Goal: Task Accomplishment & Management: Complete application form

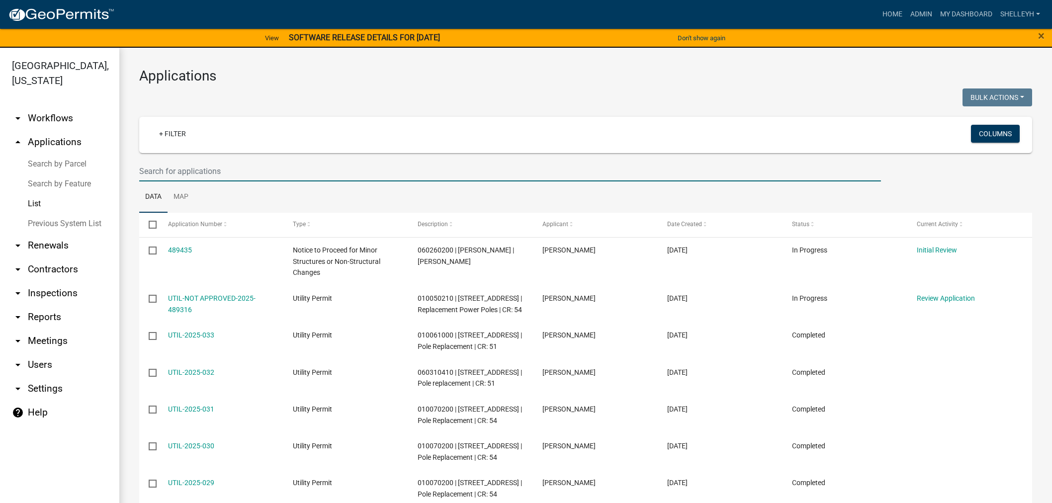
select select "1: 25"
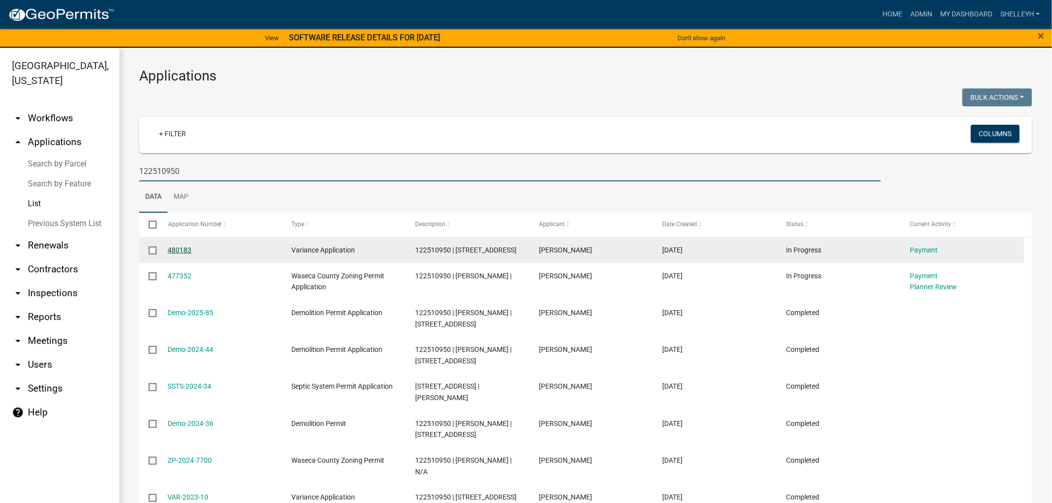
type input "122510950"
click at [175, 249] on link "480183" at bounding box center [180, 250] width 24 height 8
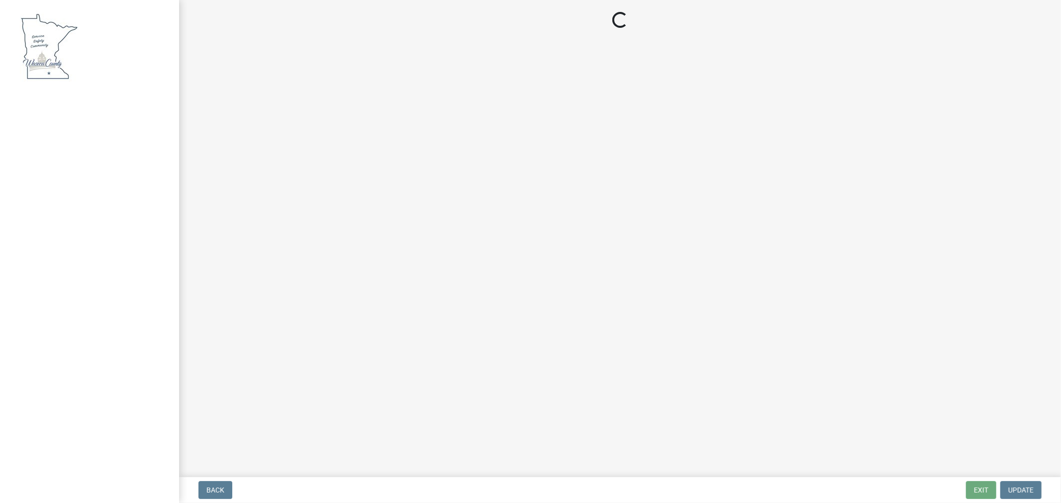
select select "3: 3"
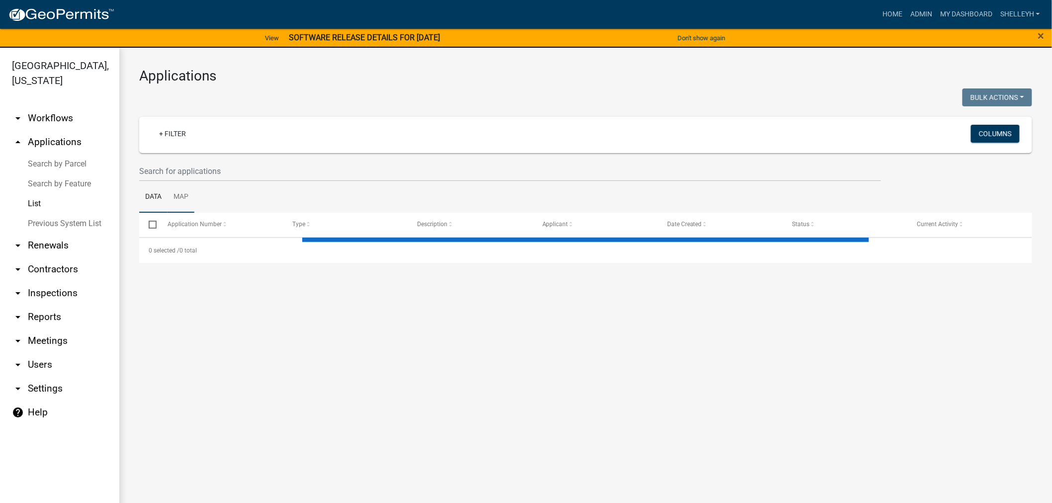
select select "1: 25"
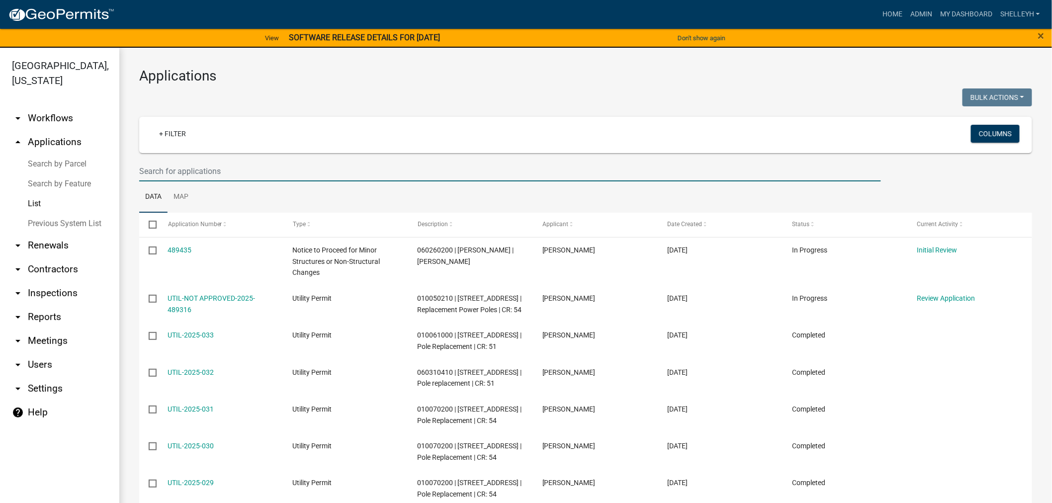
click at [190, 170] on input "text" at bounding box center [510, 171] width 742 height 20
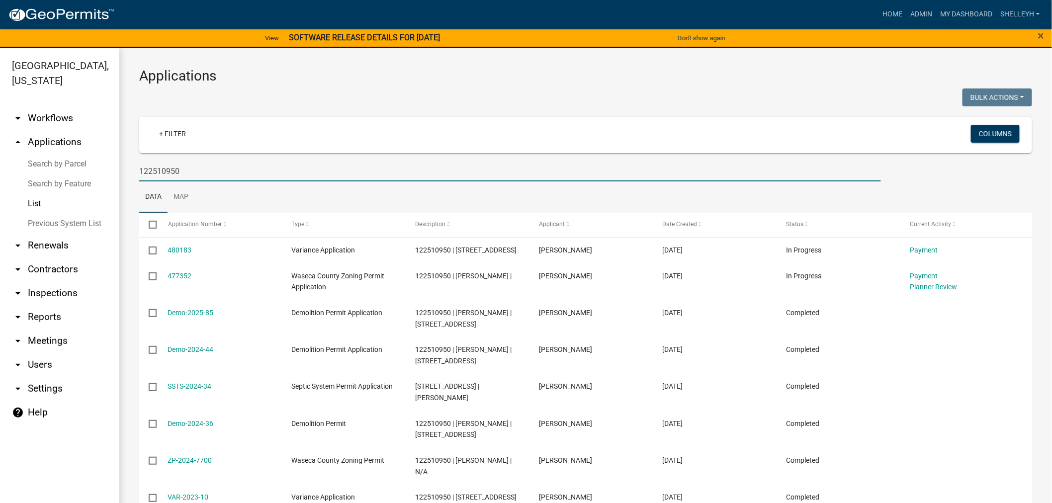
type input "122510950"
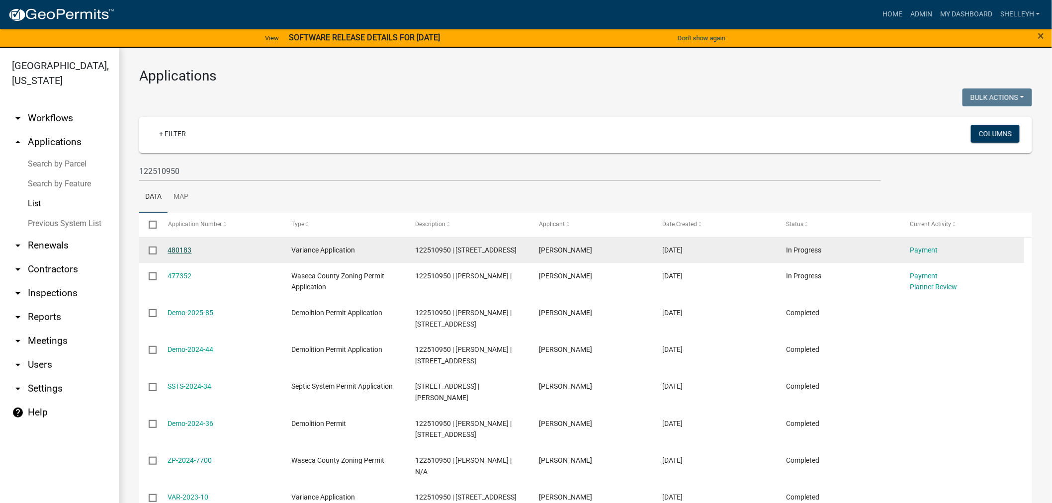
click at [188, 246] on link "480183" at bounding box center [180, 250] width 24 height 8
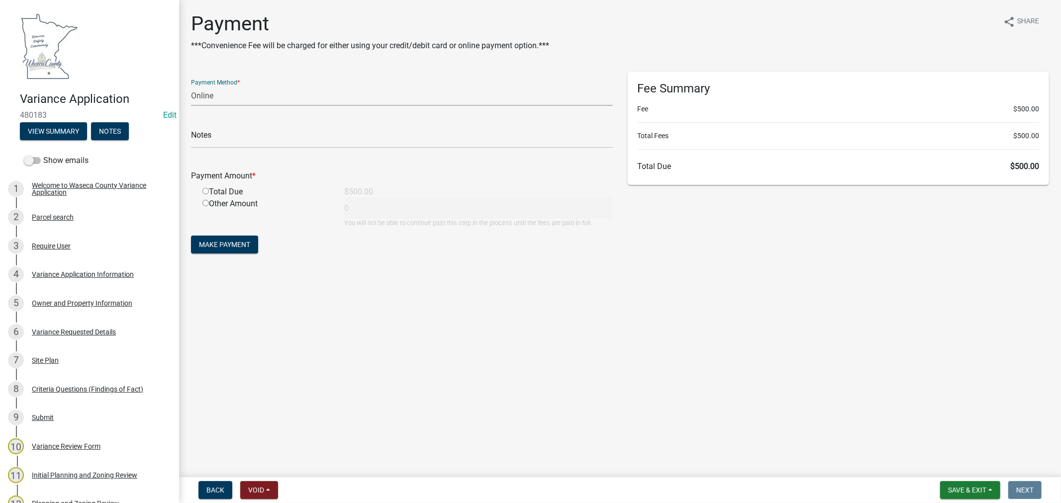
click at [230, 100] on select "Credit Card POS Check Cash Online" at bounding box center [402, 96] width 422 height 20
select select "1: 0"
click at [191, 86] on select "Credit Card POS Check Cash Online" at bounding box center [402, 96] width 422 height 20
click at [234, 140] on input "text" at bounding box center [402, 138] width 422 height 20
type input "7047"
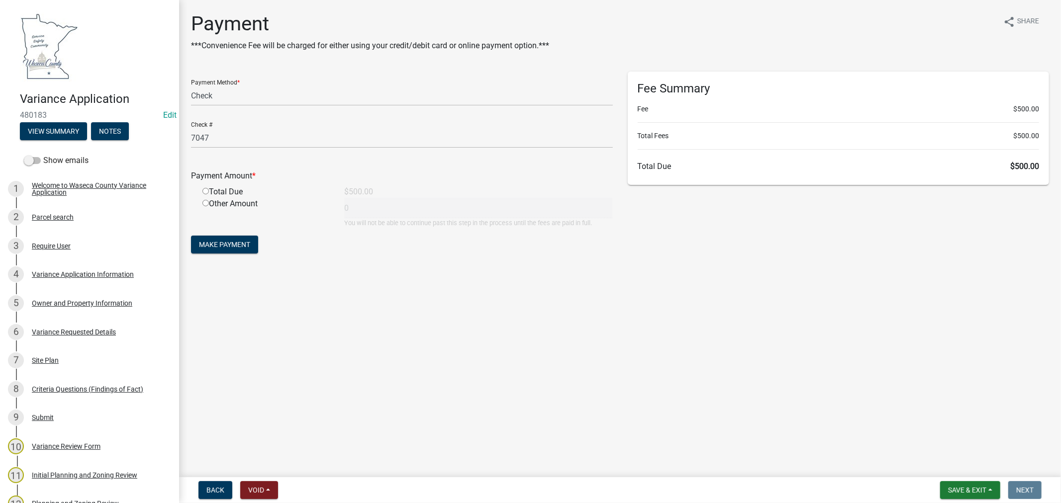
click at [204, 189] on input "radio" at bounding box center [205, 191] width 6 height 6
radio input "true"
type input "500"
click at [226, 241] on span "Make Payment" at bounding box center [224, 245] width 51 height 8
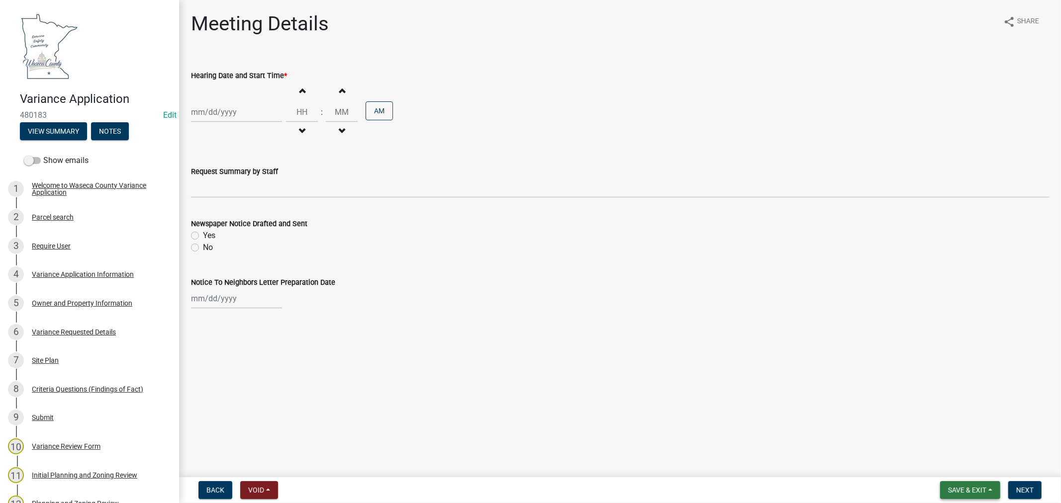
click at [971, 488] on span "Save & Exit" at bounding box center [967, 490] width 38 height 8
click at [957, 468] on button "Save & Exit" at bounding box center [961, 465] width 80 height 24
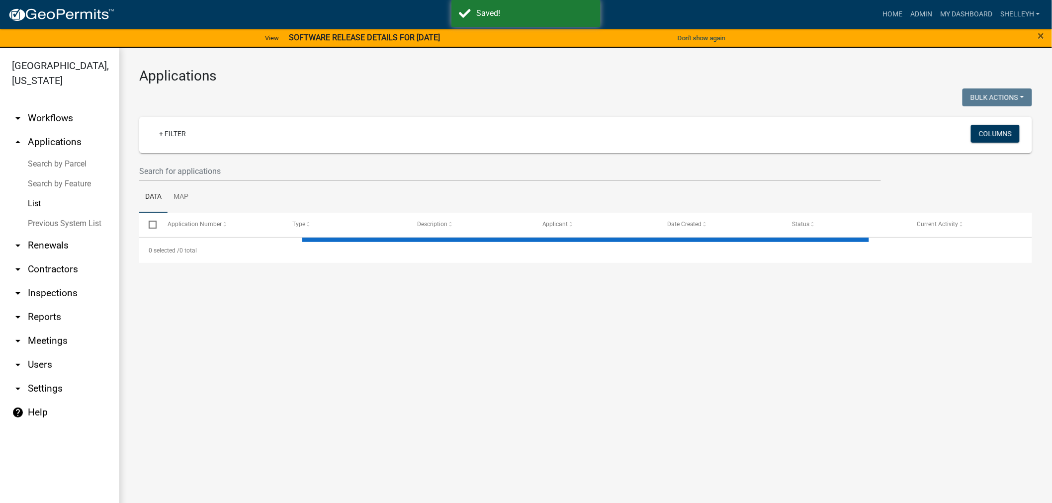
select select "1: 25"
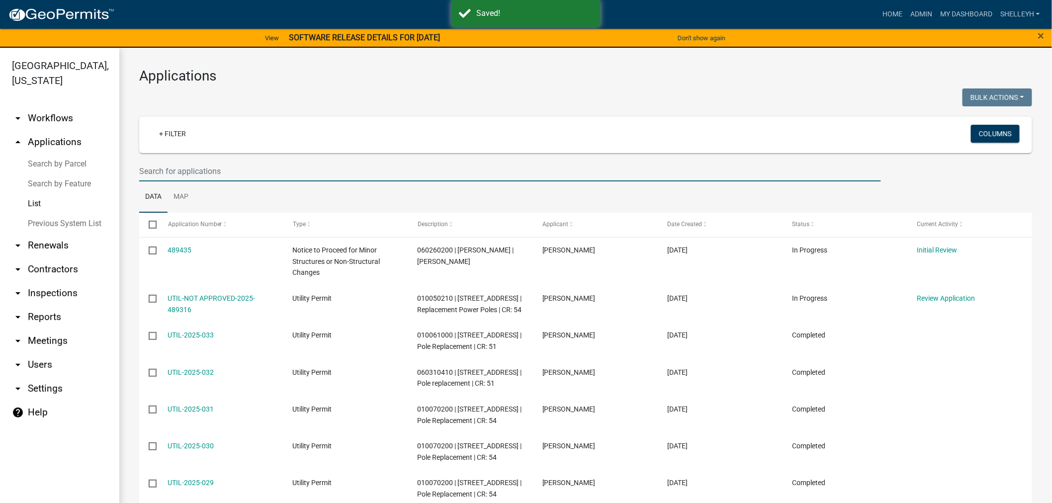
click at [183, 171] on input "text" at bounding box center [510, 171] width 742 height 20
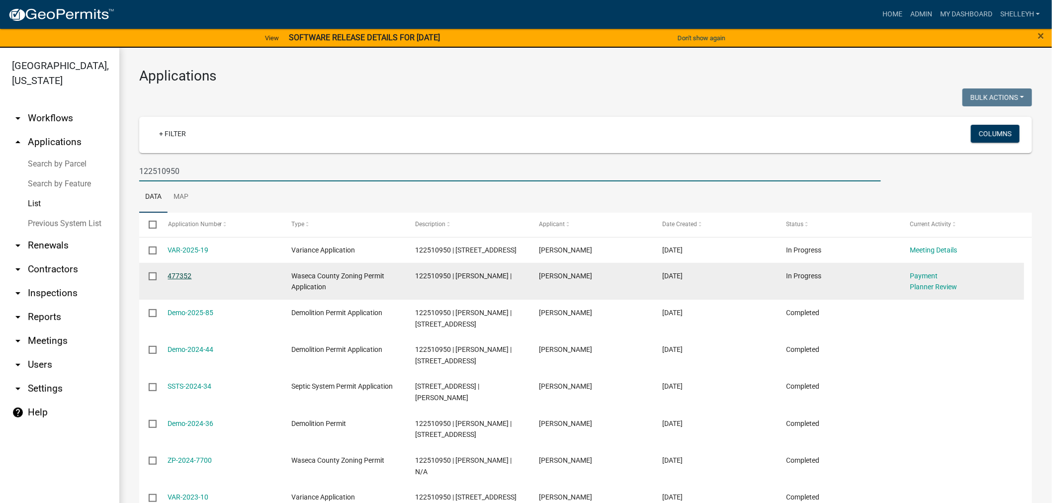
type input "122510950"
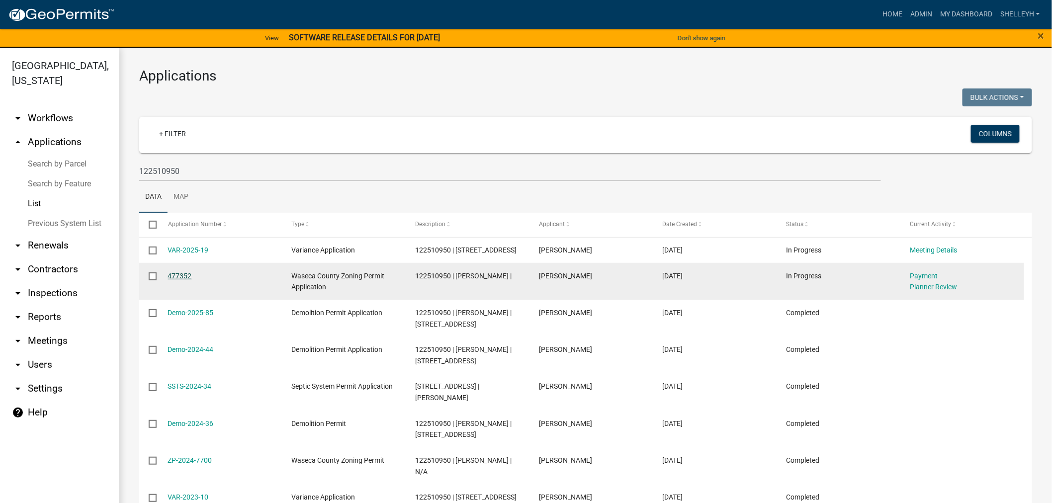
click at [187, 280] on link "477352" at bounding box center [180, 276] width 24 height 8
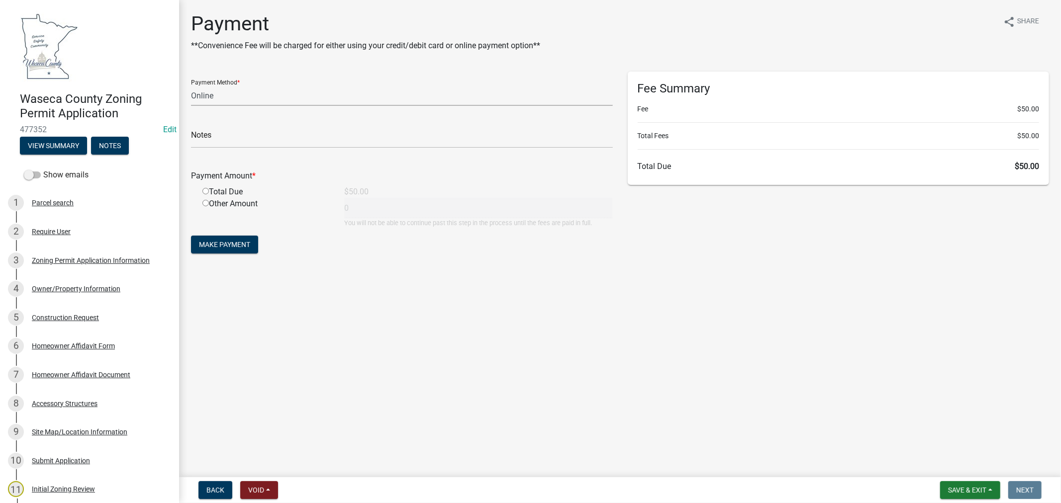
click at [222, 94] on select "Credit Card POS Check Cash Online" at bounding box center [402, 96] width 422 height 20
select select "1: 0"
click at [191, 86] on select "Credit Card POS Check Cash Online" at bounding box center [402, 96] width 422 height 20
click at [230, 135] on input "text" at bounding box center [402, 138] width 422 height 20
type input "7047"
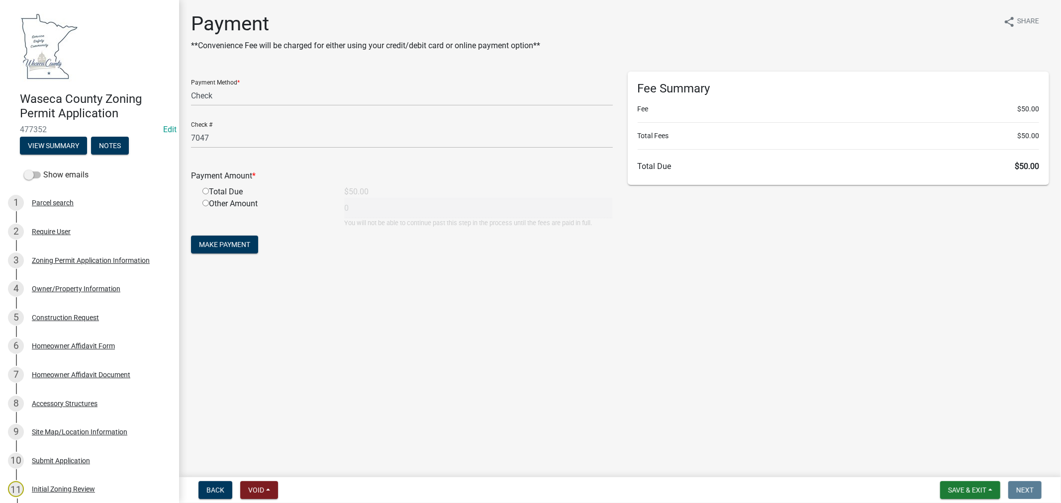
click at [205, 190] on input "radio" at bounding box center [205, 191] width 6 height 6
radio input "true"
type input "50"
click at [244, 247] on span "Make Payment" at bounding box center [224, 245] width 51 height 8
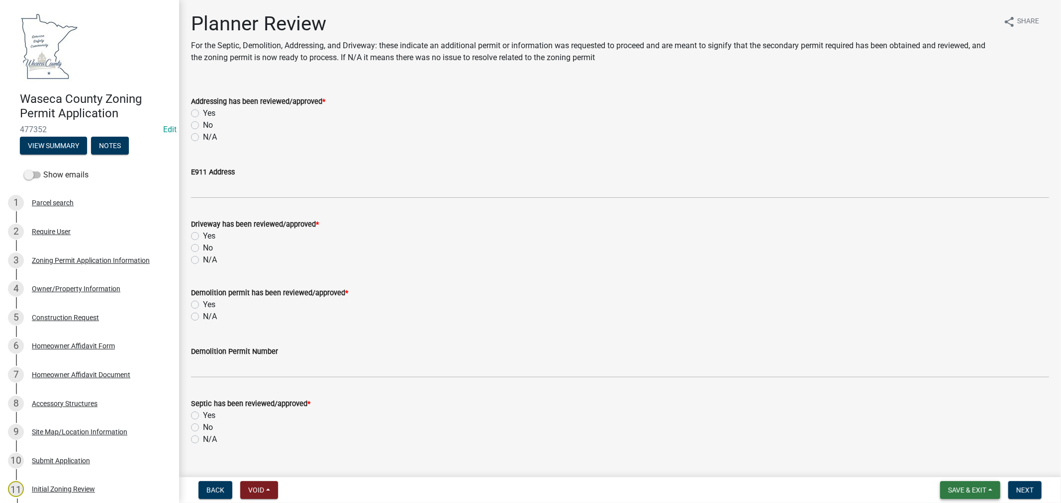
click at [963, 490] on span "Save & Exit" at bounding box center [967, 490] width 38 height 8
click at [960, 466] on button "Save & Exit" at bounding box center [961, 465] width 80 height 24
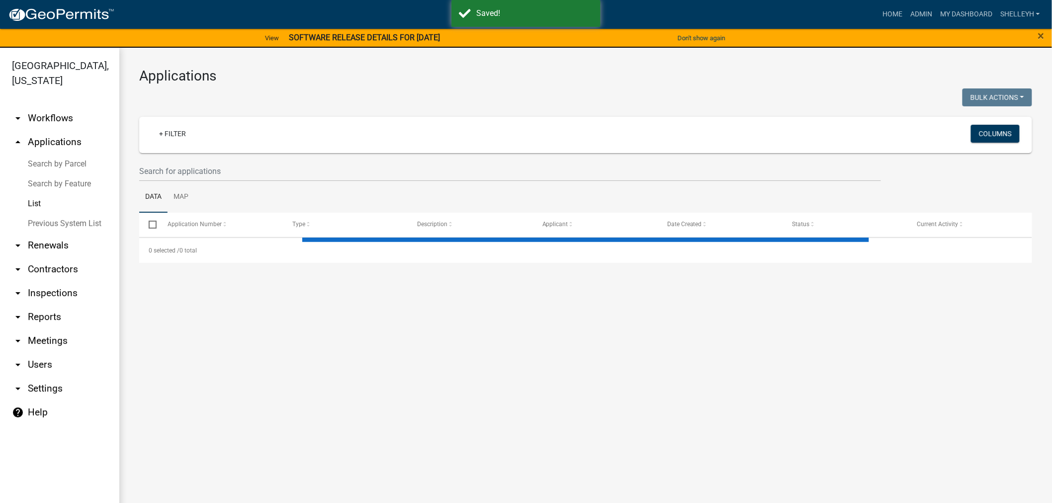
select select "1: 25"
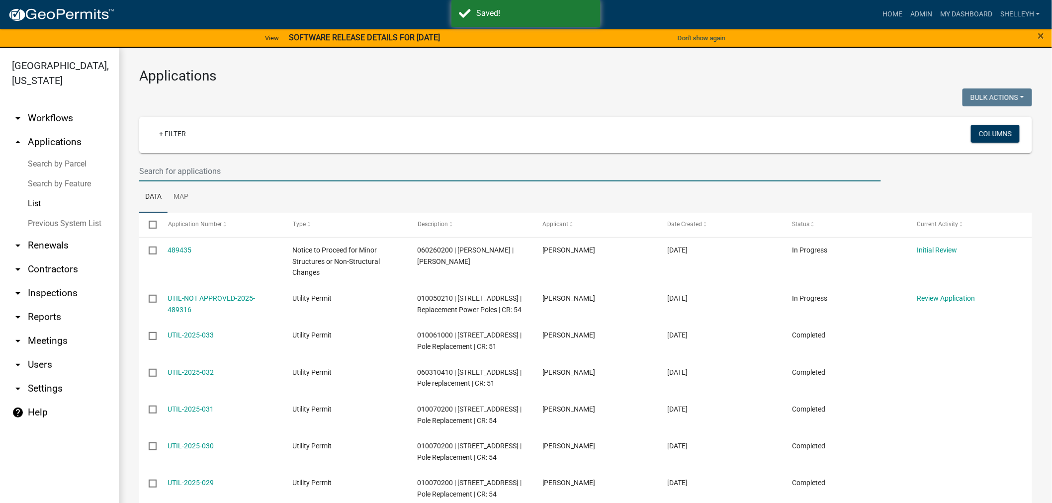
click at [204, 168] on input "text" at bounding box center [510, 171] width 742 height 20
type input "0"
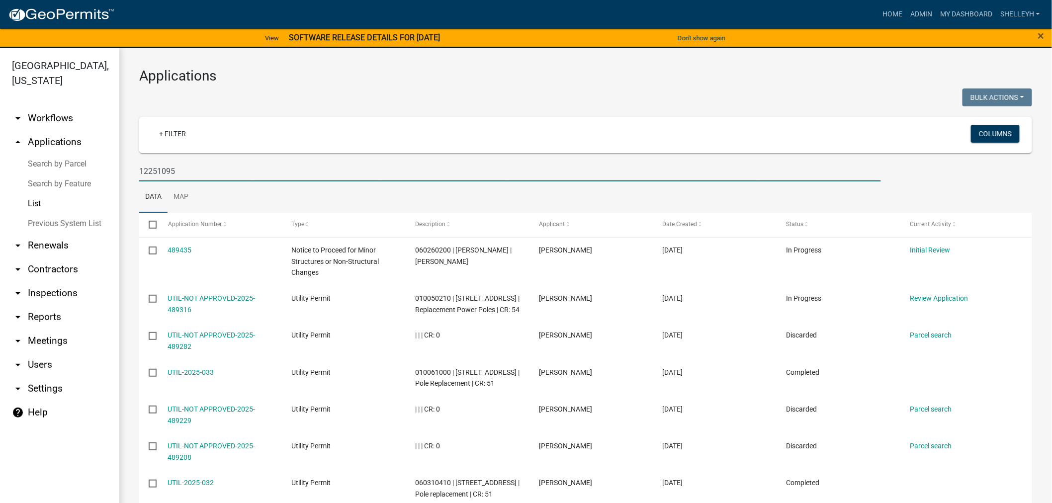
type input "122510950"
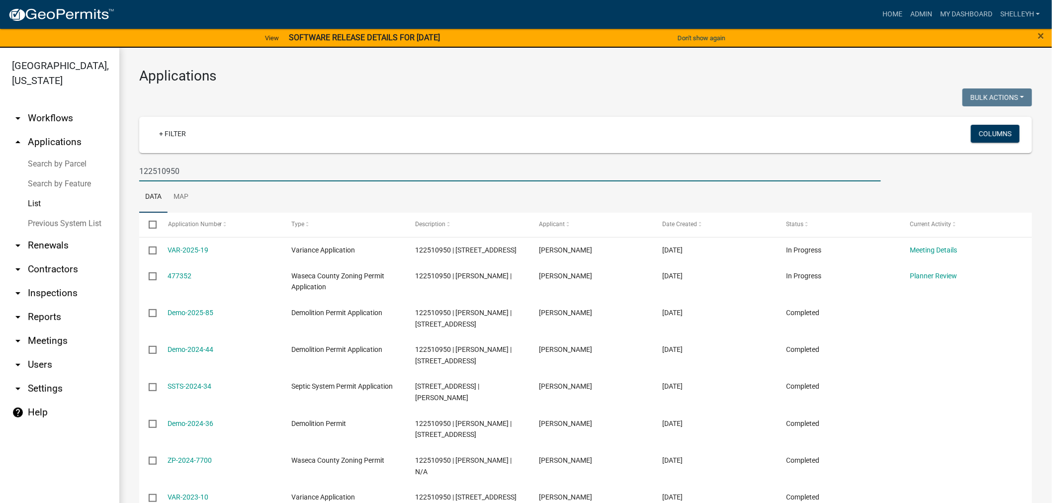
drag, startPoint x: 192, startPoint y: 171, endPoint x: 80, endPoint y: 165, distance: 112.1
click at [80, 165] on div "[GEOGRAPHIC_DATA], [US_STATE] arrow_drop_down Workflows List arrow_drop_up Appl…" at bounding box center [526, 282] width 1052 height 468
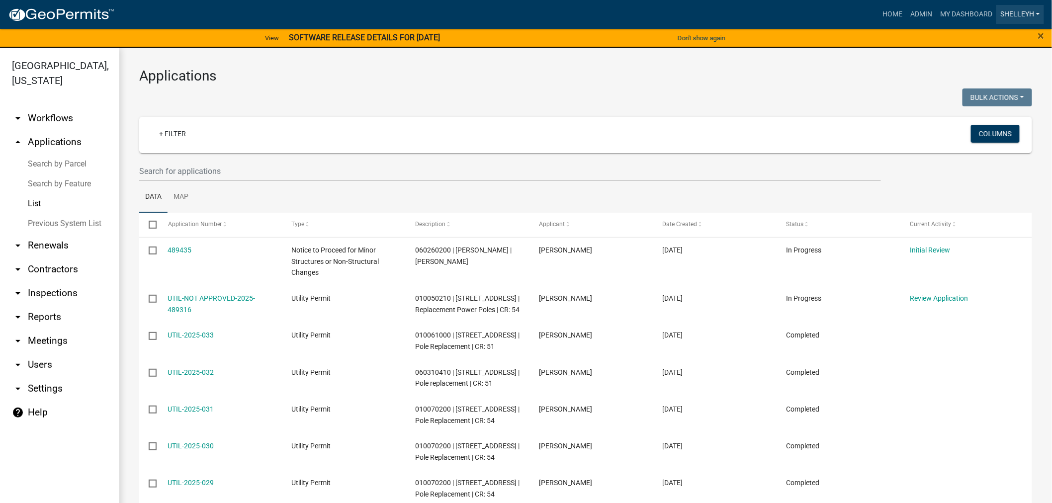
click at [1016, 11] on link "shelleyh" at bounding box center [1021, 14] width 48 height 19
click at [989, 98] on link "Logout" at bounding box center [1005, 97] width 80 height 24
